Goal: Task Accomplishment & Management: Use online tool/utility

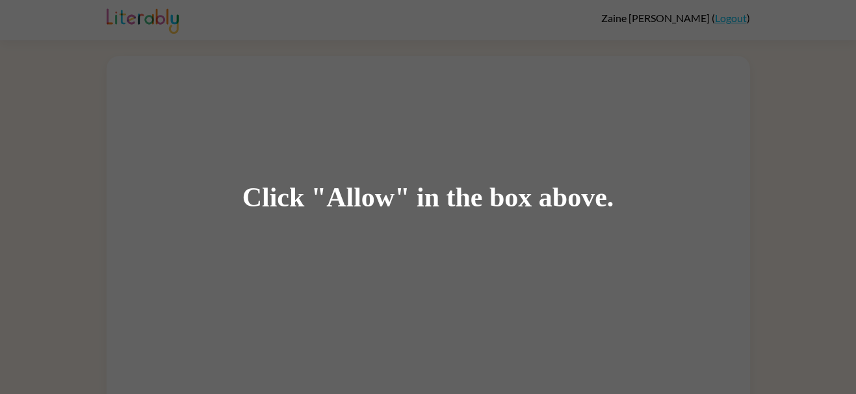
click at [203, 54] on div "Click "Allow" in the box above." at bounding box center [428, 197] width 856 height 394
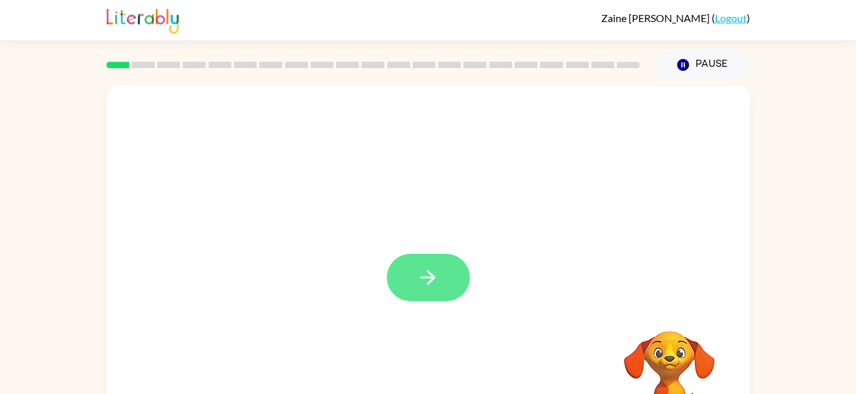
click at [430, 279] on icon "button" at bounding box center [427, 277] width 15 height 15
click at [422, 378] on div at bounding box center [428, 391] width 617 height 107
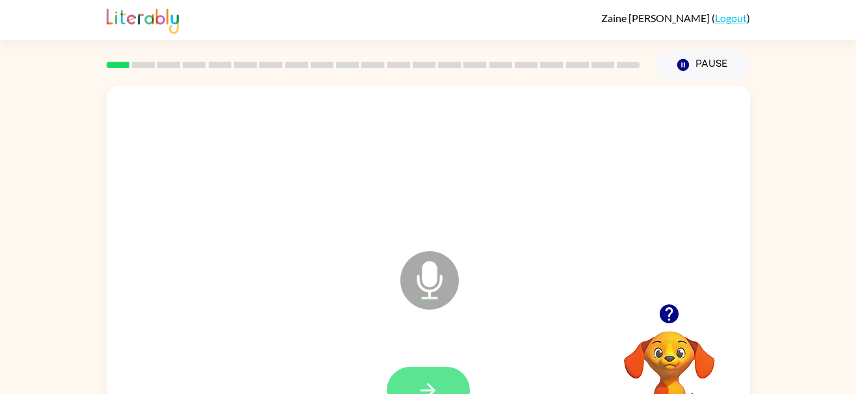
click at [442, 389] on button "button" at bounding box center [428, 390] width 83 height 47
click at [407, 370] on button "button" at bounding box center [428, 390] width 83 height 47
click at [403, 373] on button "button" at bounding box center [428, 390] width 83 height 47
click at [441, 385] on button "button" at bounding box center [428, 390] width 83 height 47
click at [426, 387] on icon "button" at bounding box center [428, 390] width 23 height 23
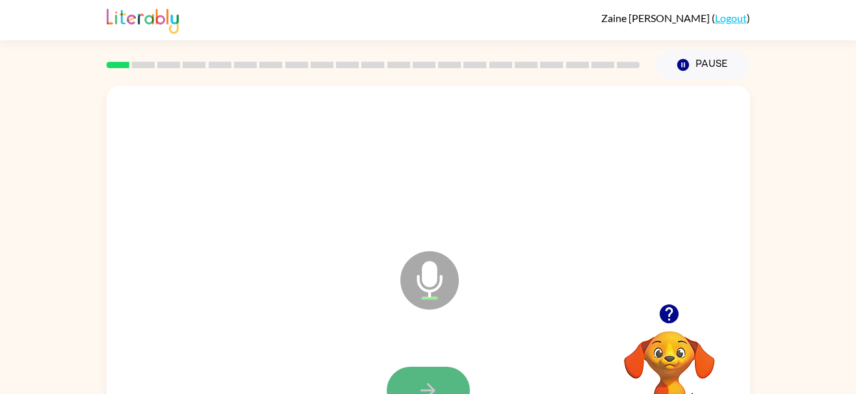
click at [405, 374] on button "button" at bounding box center [428, 390] width 83 height 47
click at [428, 368] on button "button" at bounding box center [428, 390] width 83 height 47
click at [421, 369] on button "button" at bounding box center [428, 390] width 83 height 47
click at [408, 383] on button "button" at bounding box center [428, 390] width 83 height 47
click at [411, 386] on button "button" at bounding box center [428, 390] width 83 height 47
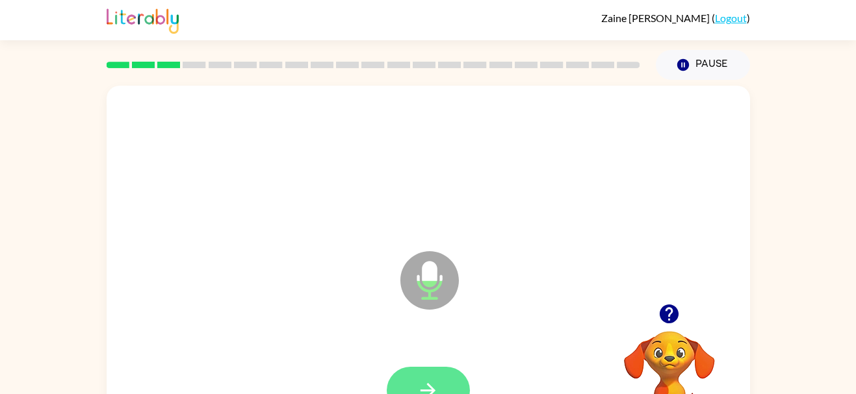
click at [405, 376] on button "button" at bounding box center [428, 390] width 83 height 47
click at [419, 348] on div at bounding box center [428, 391] width 617 height 107
click at [407, 390] on button "button" at bounding box center [428, 390] width 83 height 47
click at [400, 368] on div at bounding box center [428, 390] width 83 height 47
click at [424, 376] on button "button" at bounding box center [428, 390] width 83 height 47
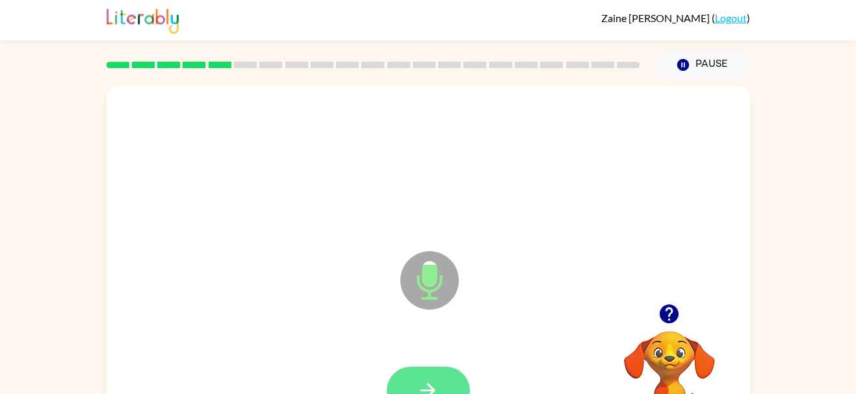
click at [407, 390] on button "button" at bounding box center [428, 390] width 83 height 47
click at [417, 368] on button "button" at bounding box center [428, 390] width 83 height 47
click at [414, 370] on button "button" at bounding box center [428, 390] width 83 height 47
click at [435, 387] on icon "button" at bounding box center [428, 390] width 23 height 23
click at [405, 392] on button "button" at bounding box center [428, 390] width 83 height 47
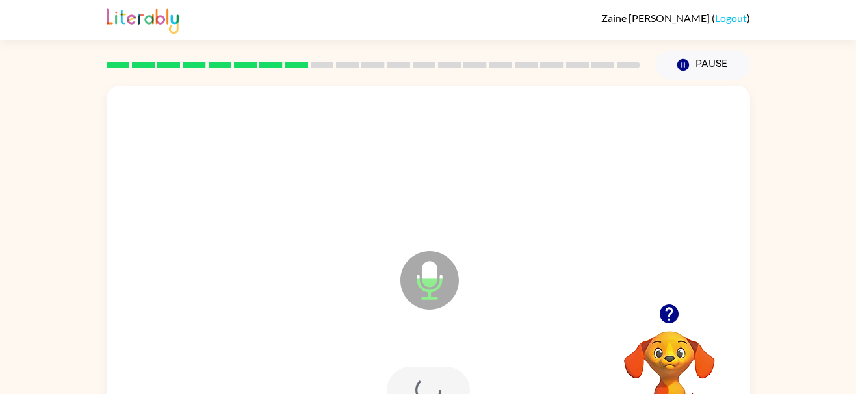
click at [428, 383] on div at bounding box center [428, 390] width 83 height 47
click at [431, 368] on button "button" at bounding box center [428, 390] width 83 height 47
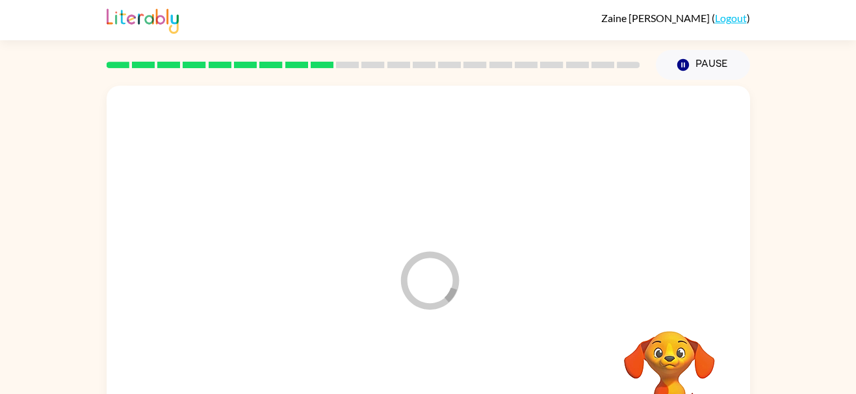
click at [428, 389] on div at bounding box center [428, 391] width 617 height 107
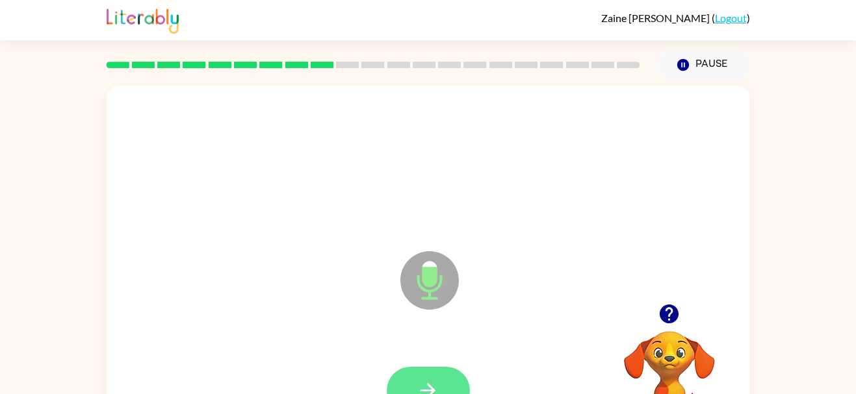
click at [437, 368] on button "button" at bounding box center [428, 390] width 83 height 47
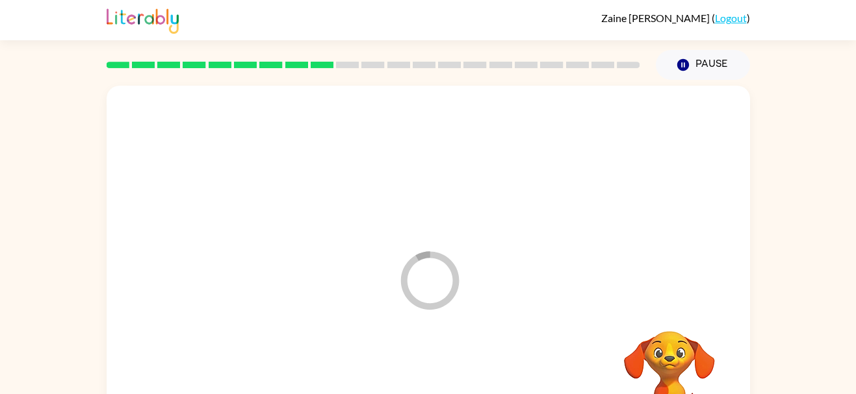
click at [405, 379] on div at bounding box center [428, 391] width 617 height 107
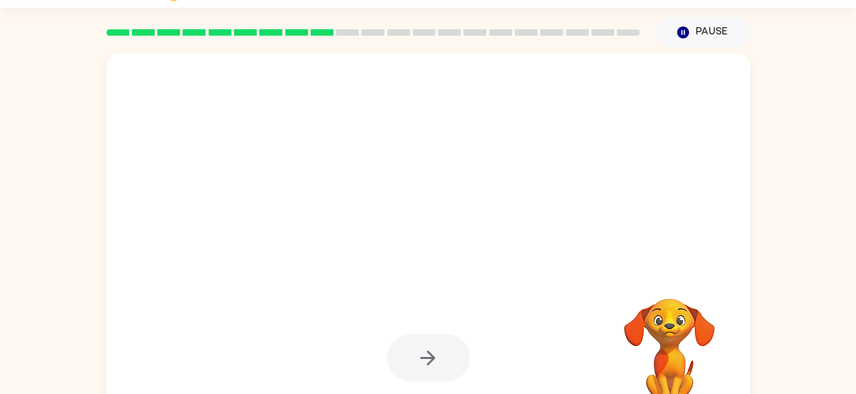
scroll to position [62, 0]
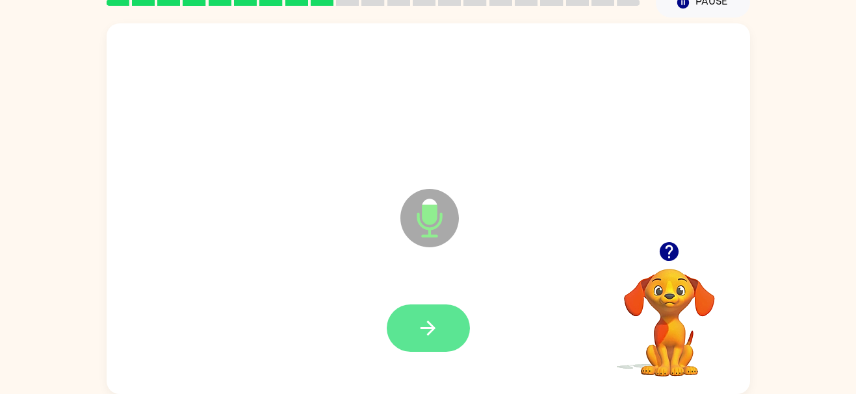
click at [419, 326] on icon "button" at bounding box center [428, 328] width 23 height 23
click at [452, 337] on button "button" at bounding box center [428, 328] width 83 height 47
click at [452, 335] on button "button" at bounding box center [428, 328] width 83 height 47
click at [454, 333] on button "button" at bounding box center [428, 328] width 83 height 47
click at [417, 307] on button "button" at bounding box center [428, 328] width 83 height 47
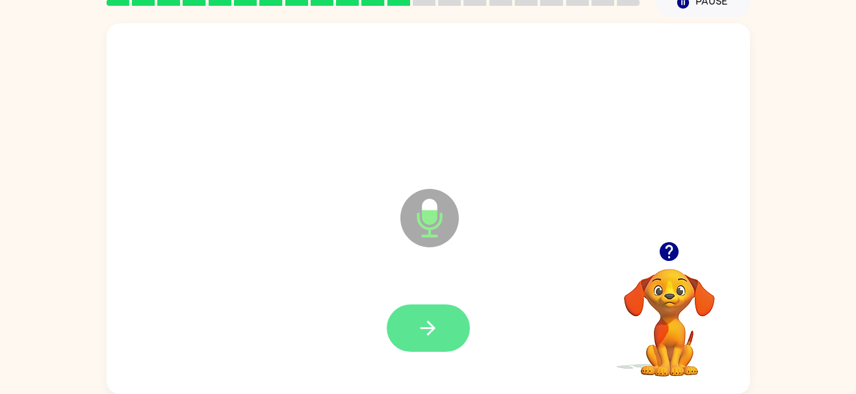
click at [448, 317] on button "button" at bounding box center [428, 328] width 83 height 47
click at [425, 319] on icon "button" at bounding box center [428, 328] width 23 height 23
click at [427, 329] on icon "button" at bounding box center [428, 328] width 23 height 23
click at [413, 311] on button "button" at bounding box center [428, 328] width 83 height 47
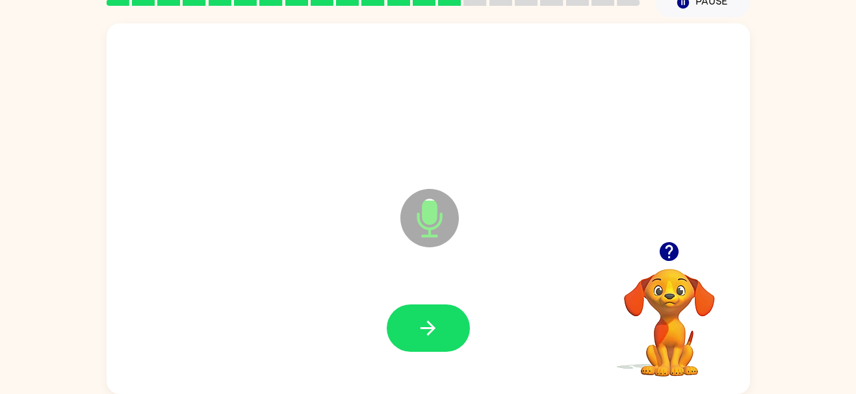
click at [425, 360] on div at bounding box center [428, 329] width 617 height 107
click at [410, 315] on button "button" at bounding box center [428, 328] width 83 height 47
click at [421, 329] on icon "button" at bounding box center [427, 328] width 15 height 15
click at [426, 339] on icon "button" at bounding box center [428, 328] width 23 height 23
click at [440, 327] on button "button" at bounding box center [428, 328] width 83 height 47
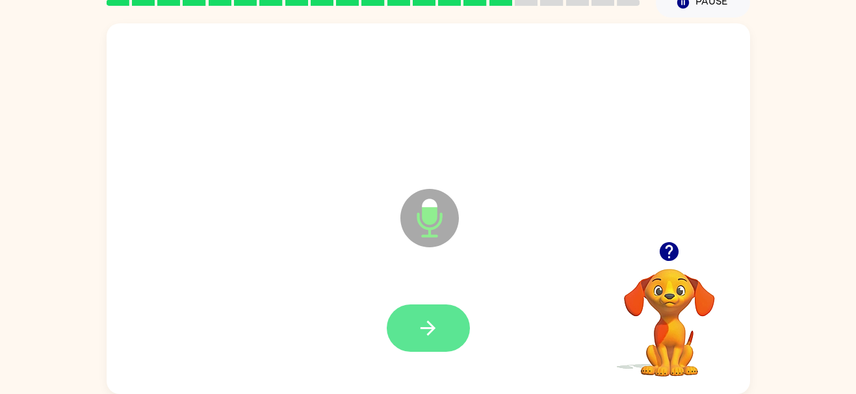
click at [403, 342] on button "button" at bounding box center [428, 328] width 83 height 47
click at [412, 329] on button "button" at bounding box center [428, 328] width 83 height 47
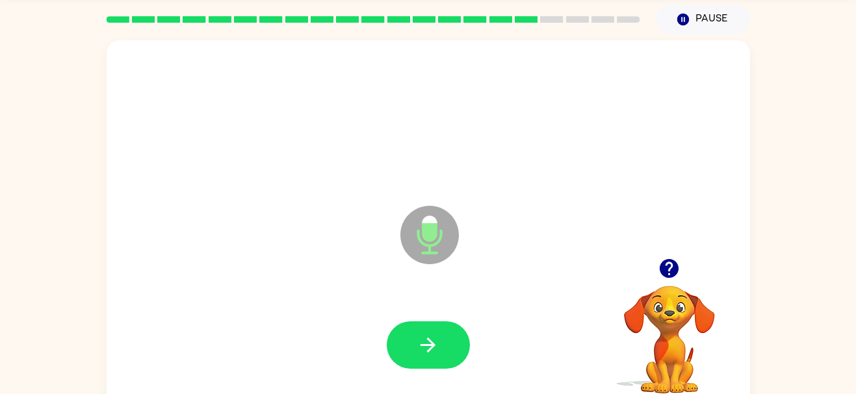
scroll to position [45, 0]
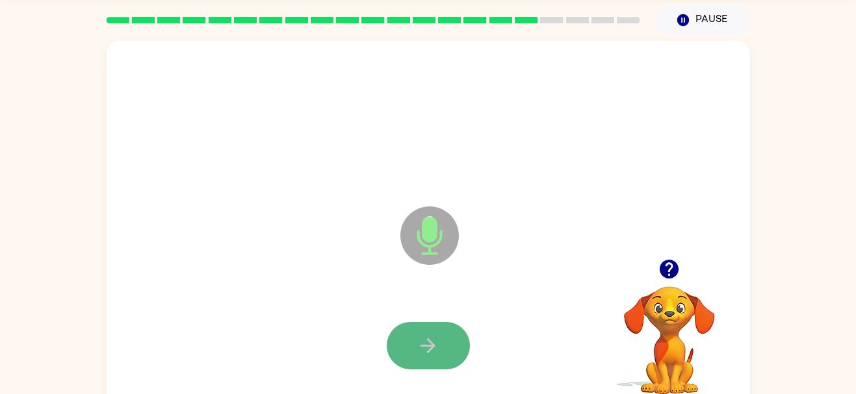
click at [415, 343] on button "button" at bounding box center [428, 345] width 83 height 47
click at [422, 348] on icon "button" at bounding box center [428, 346] width 23 height 23
click at [418, 322] on button "button" at bounding box center [428, 345] width 83 height 47
click at [425, 353] on icon "button" at bounding box center [428, 346] width 23 height 23
click at [426, 346] on icon "button" at bounding box center [427, 346] width 15 height 15
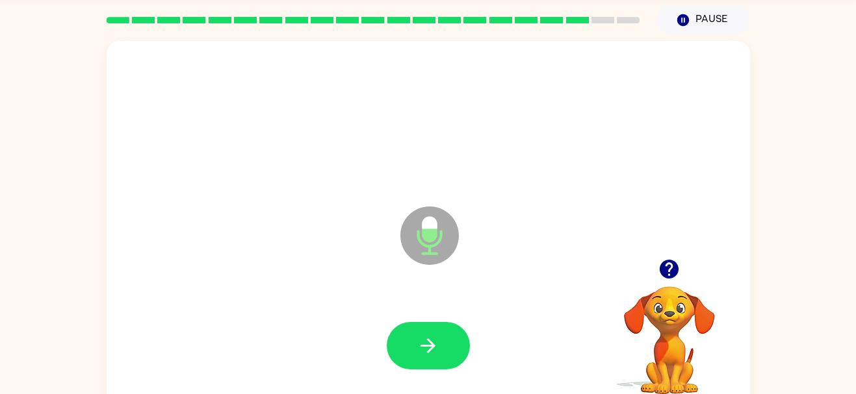
click at [466, 329] on div at bounding box center [428, 345] width 83 height 47
click at [409, 366] on button "button" at bounding box center [428, 345] width 83 height 47
click at [420, 353] on icon "button" at bounding box center [428, 346] width 23 height 23
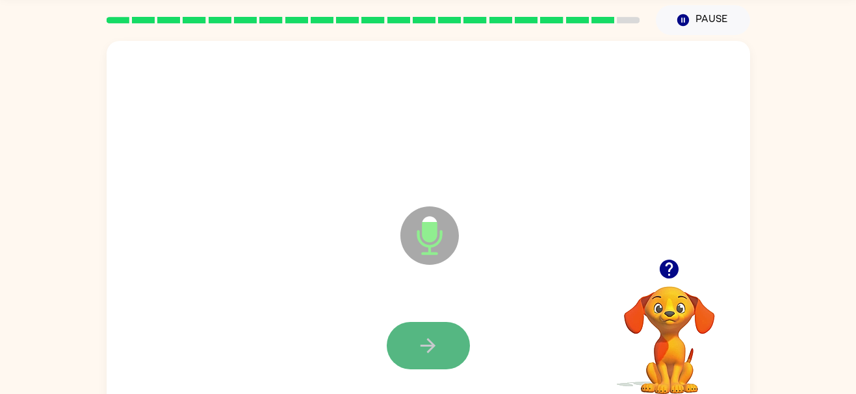
click at [417, 340] on icon "button" at bounding box center [428, 346] width 23 height 23
click at [415, 346] on button "button" at bounding box center [428, 345] width 83 height 47
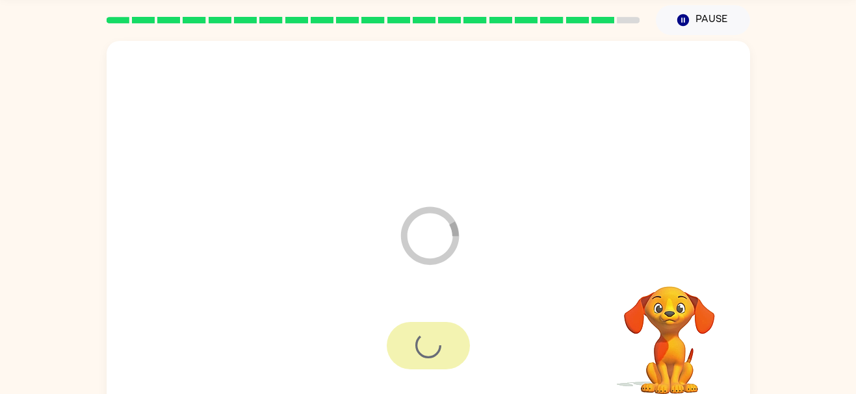
scroll to position [33, 0]
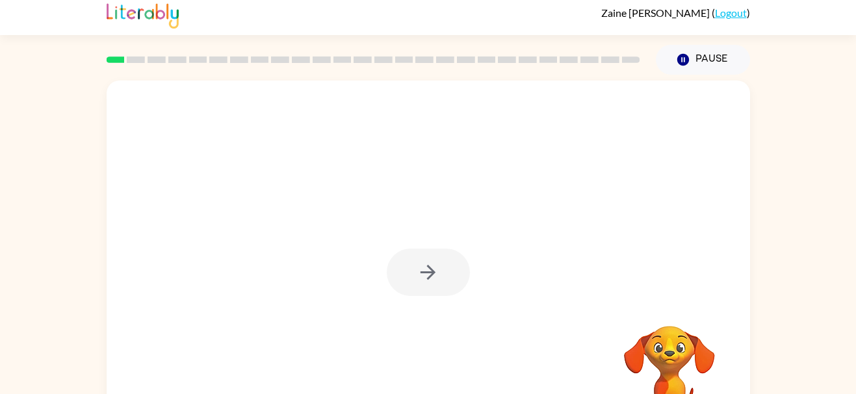
scroll to position [62, 0]
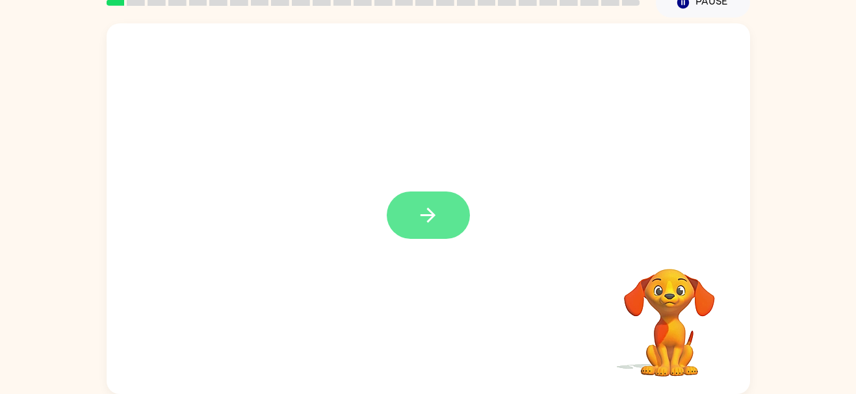
click at [433, 212] on icon "button" at bounding box center [428, 215] width 23 height 23
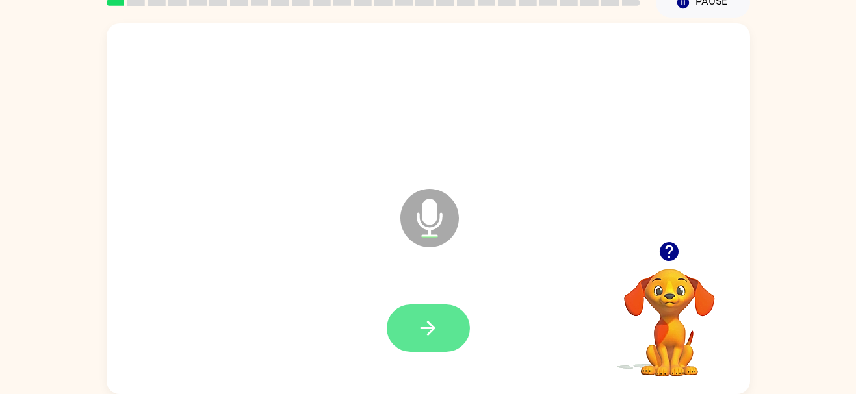
click at [439, 343] on button "button" at bounding box center [428, 328] width 83 height 47
click at [422, 307] on button "button" at bounding box center [428, 328] width 83 height 47
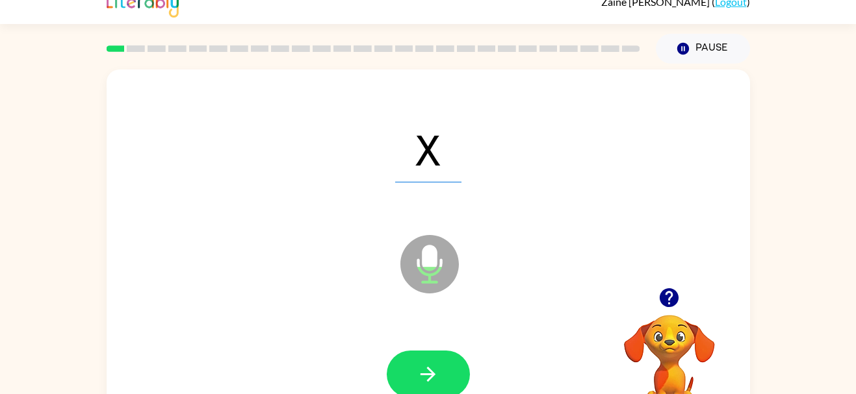
scroll to position [0, 0]
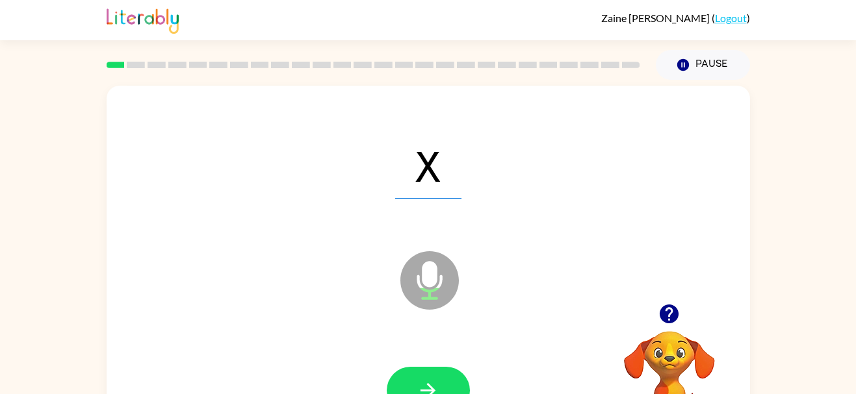
click at [409, 367] on button "button" at bounding box center [428, 390] width 83 height 47
click at [413, 372] on div at bounding box center [428, 390] width 83 height 47
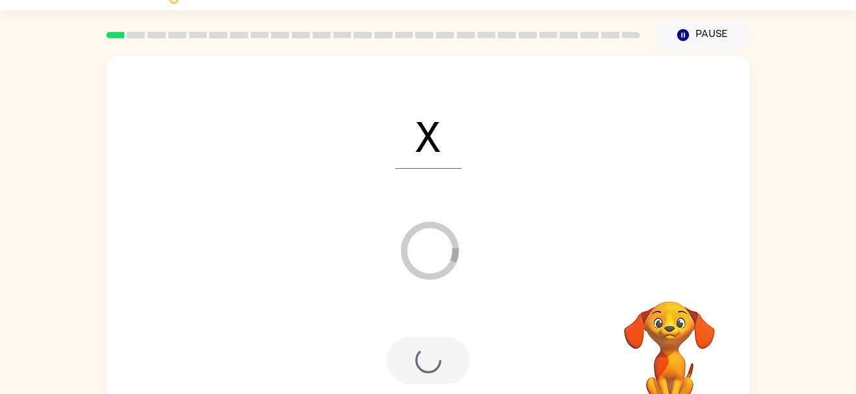
scroll to position [62, 0]
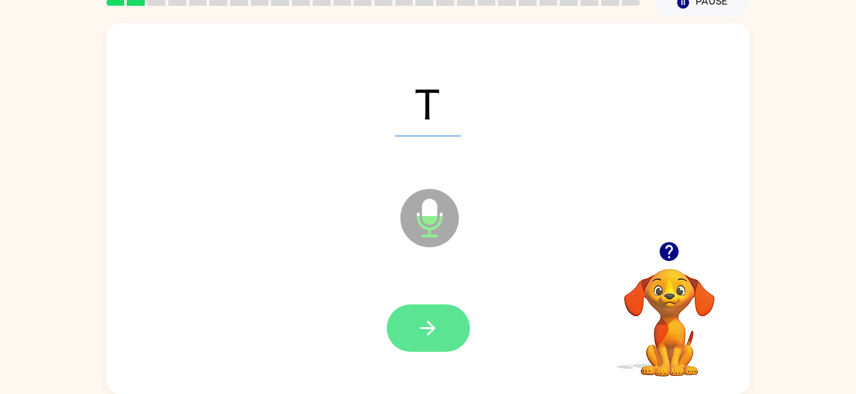
click at [424, 327] on icon "button" at bounding box center [428, 328] width 23 height 23
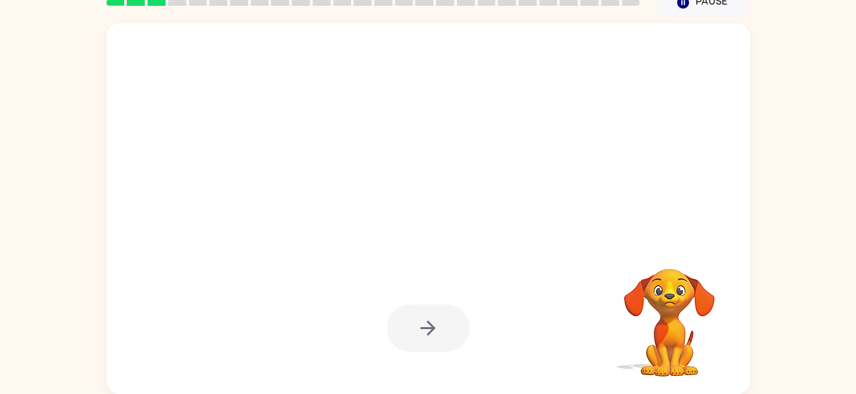
click at [424, 324] on div at bounding box center [428, 328] width 83 height 47
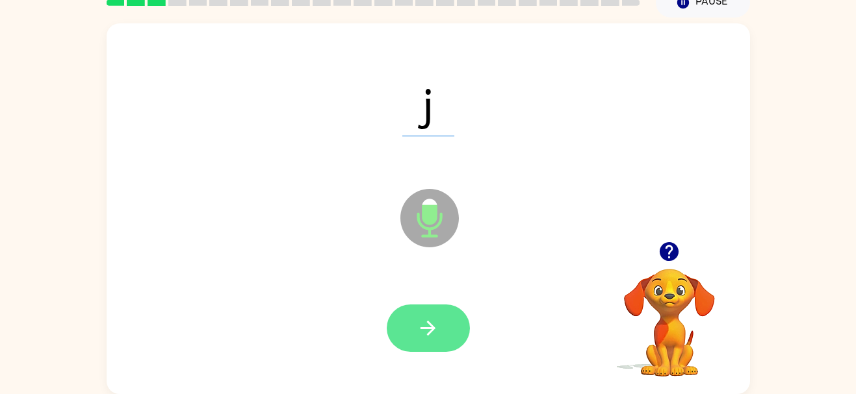
click at [444, 339] on button "button" at bounding box center [428, 328] width 83 height 47
click at [432, 329] on icon "button" at bounding box center [427, 328] width 15 height 15
click at [446, 338] on button "button" at bounding box center [428, 328] width 83 height 47
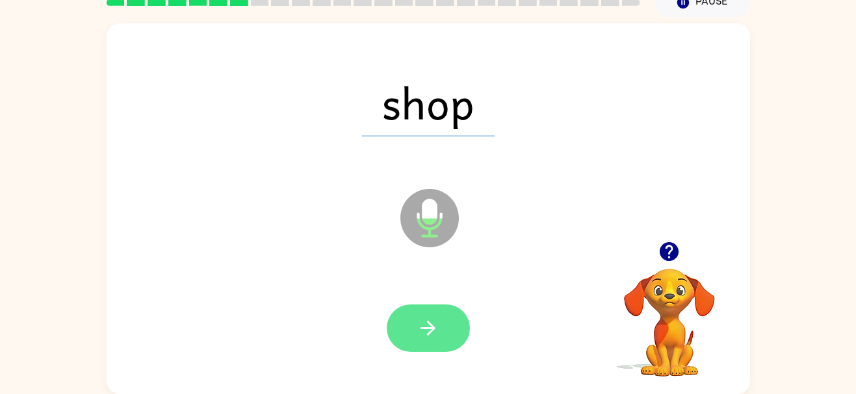
click at [426, 331] on icon "button" at bounding box center [428, 328] width 23 height 23
click at [420, 340] on button "button" at bounding box center [428, 328] width 83 height 47
click at [422, 319] on icon "button" at bounding box center [428, 328] width 23 height 23
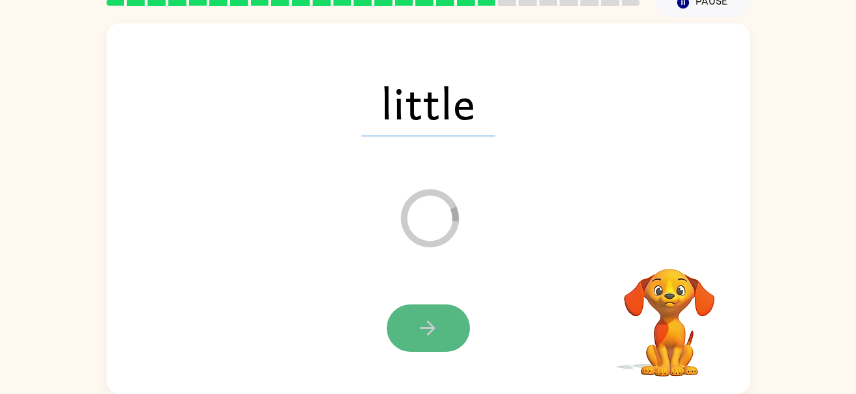
click at [416, 334] on button "button" at bounding box center [428, 328] width 83 height 47
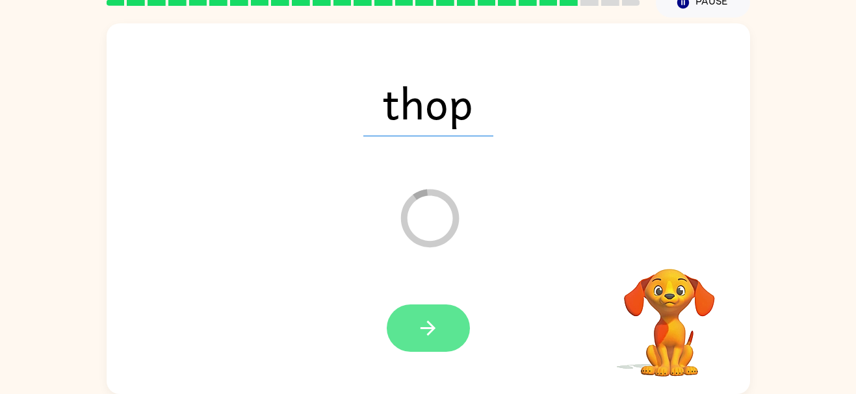
click at [413, 337] on button "button" at bounding box center [428, 328] width 83 height 47
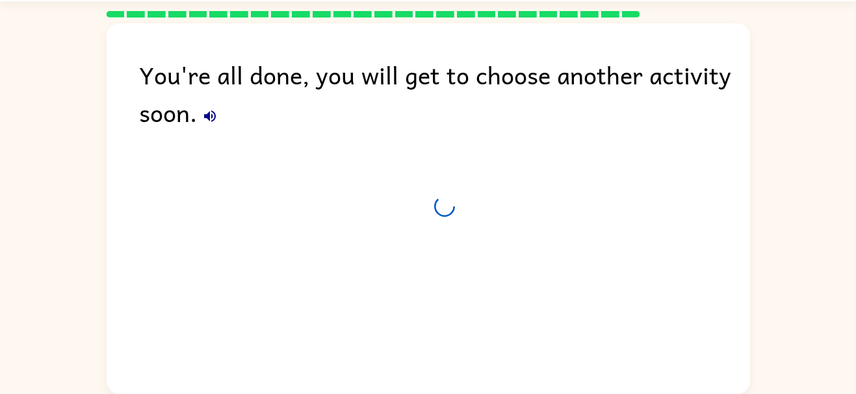
scroll to position [39, 0]
